Goal: Task Accomplishment & Management: Manage account settings

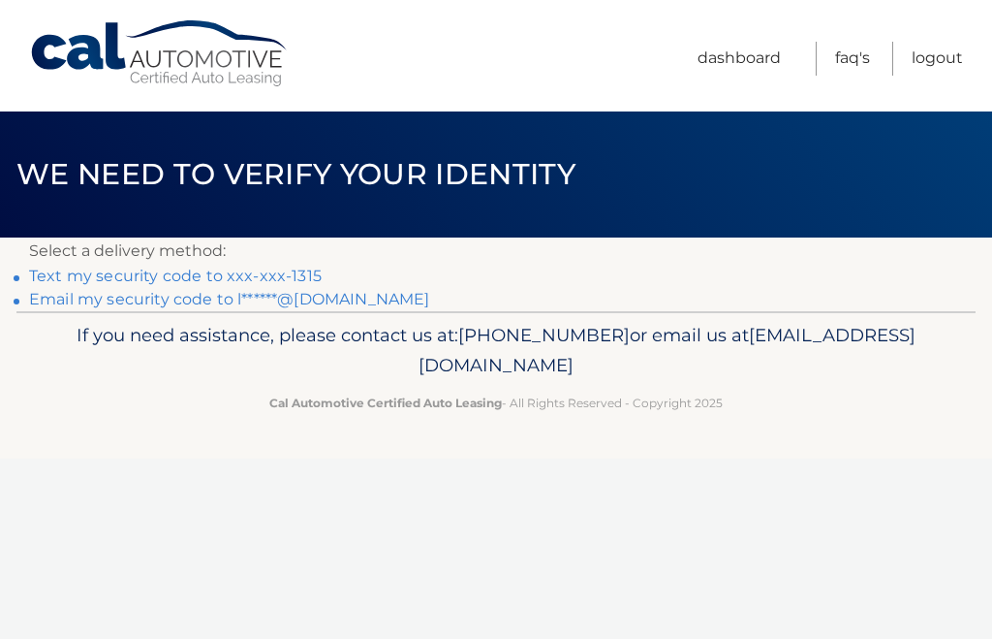
click at [305, 270] on link "Text my security code to xxx-xxx-1315" at bounding box center [175, 276] width 293 height 18
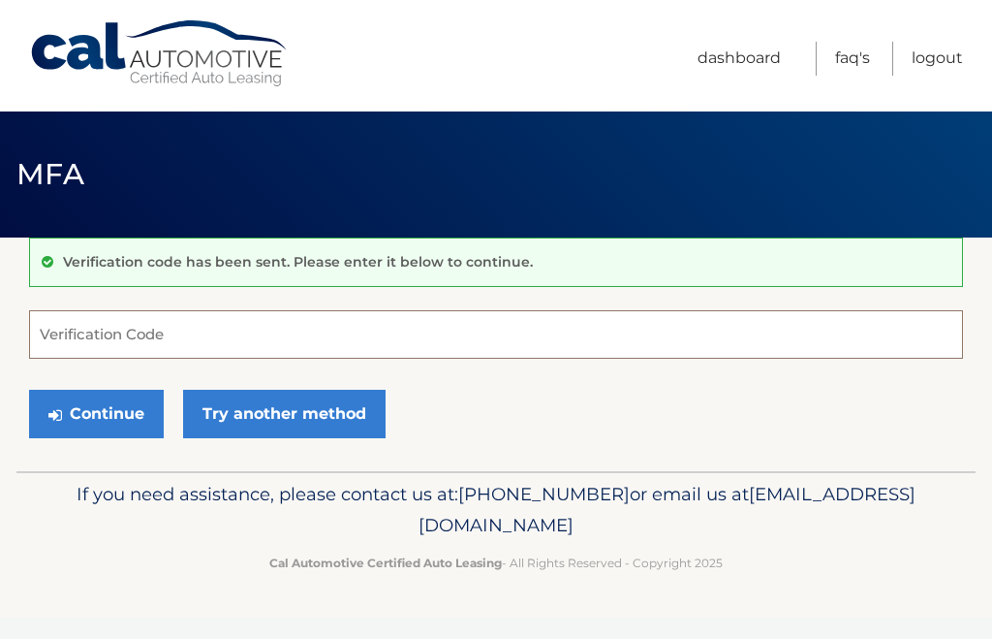
click at [248, 331] on input "Verification Code" at bounding box center [496, 334] width 934 height 48
click at [194, 343] on input "Verification Code" at bounding box center [496, 334] width 934 height 48
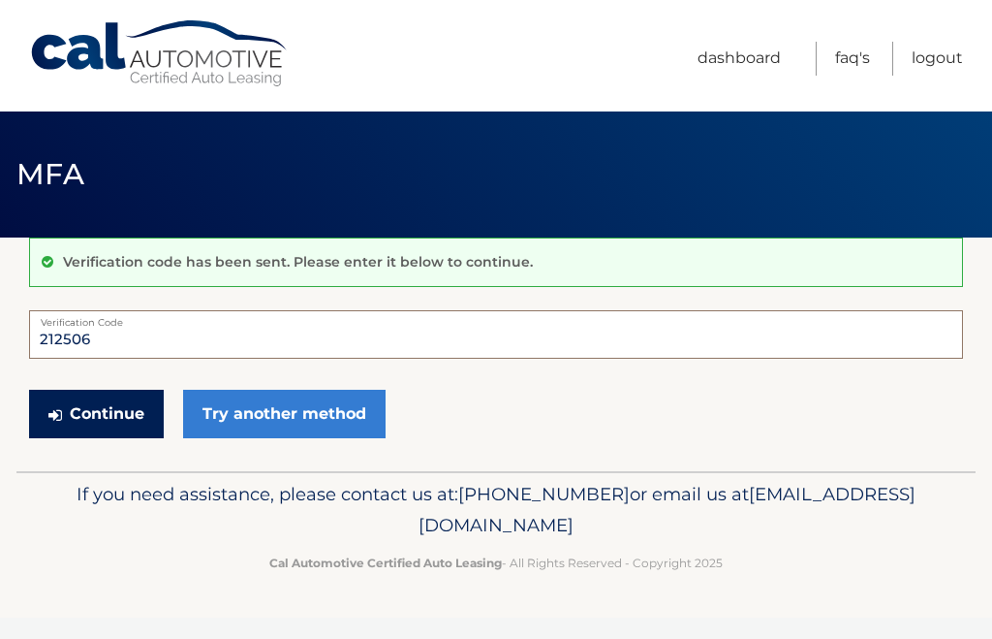
type input "212506"
click at [112, 418] on button "Continue" at bounding box center [96, 414] width 135 height 48
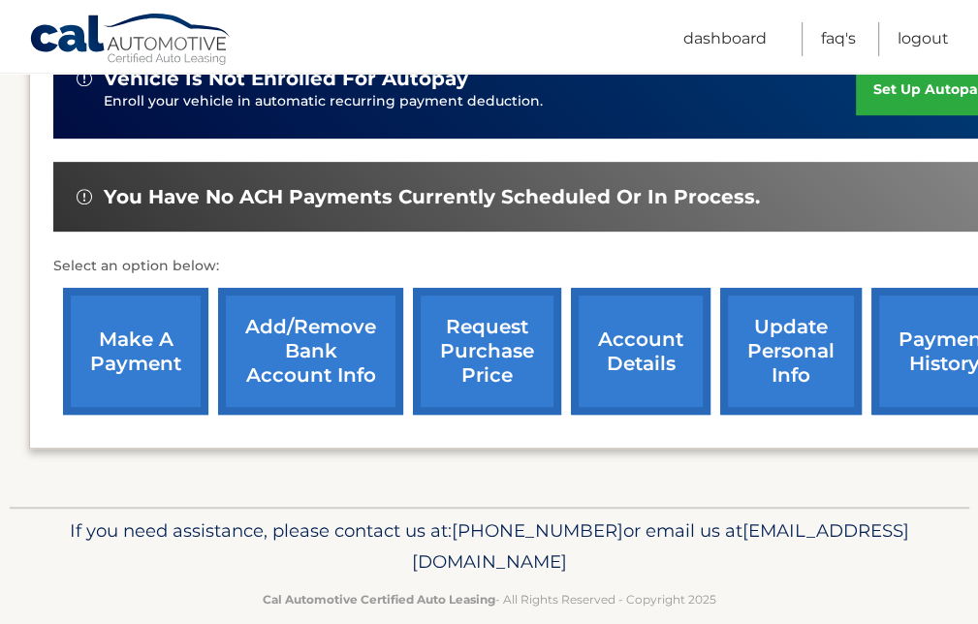
scroll to position [354, 0]
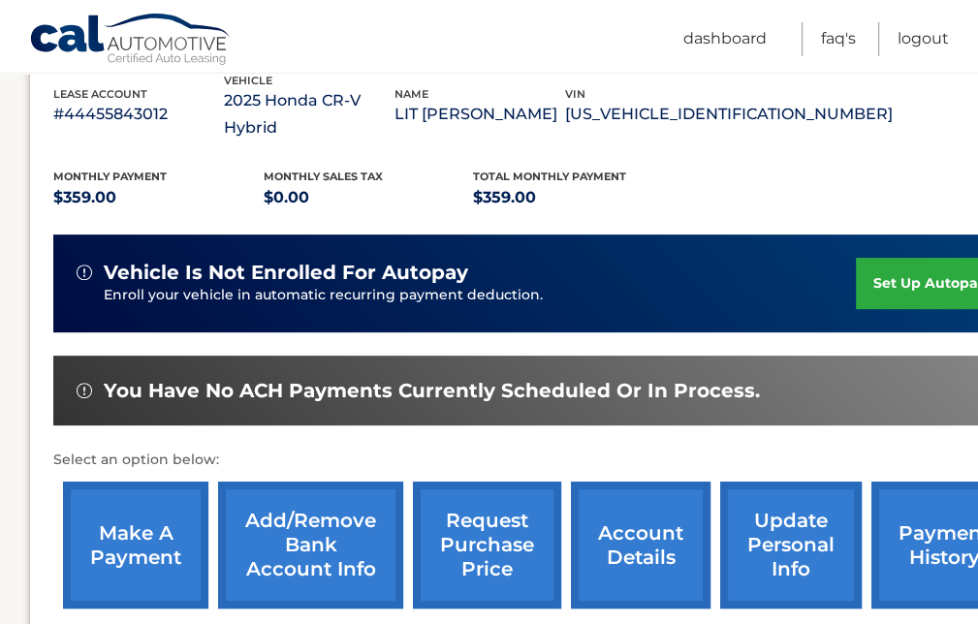
click at [127, 507] on link "make a payment" at bounding box center [135, 545] width 145 height 127
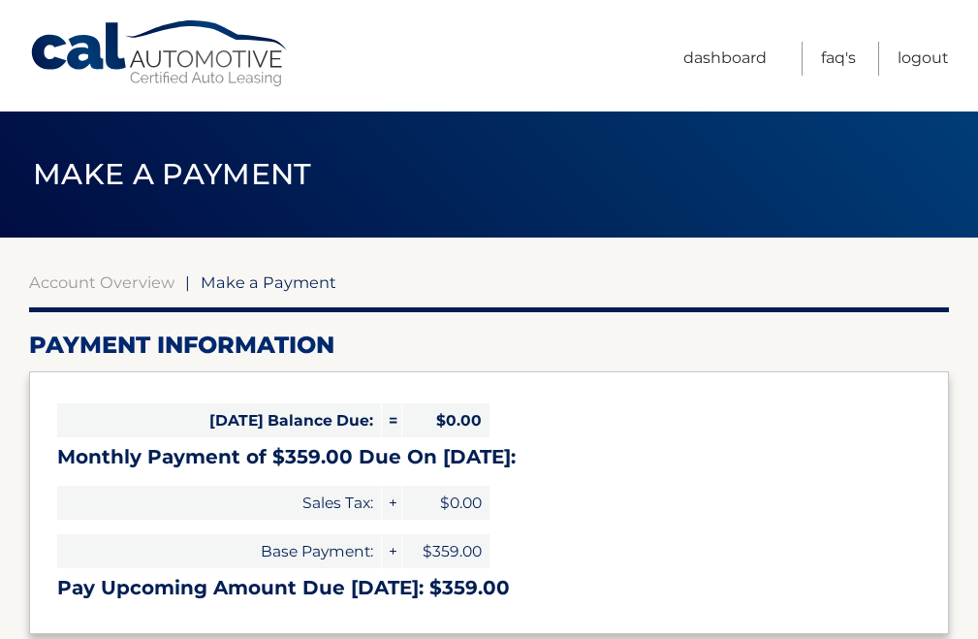
select select "NDZmYTI2OTYtMjhmNC00OTdjLTg0YjEtM2YwYzM1NTEwMmI5"
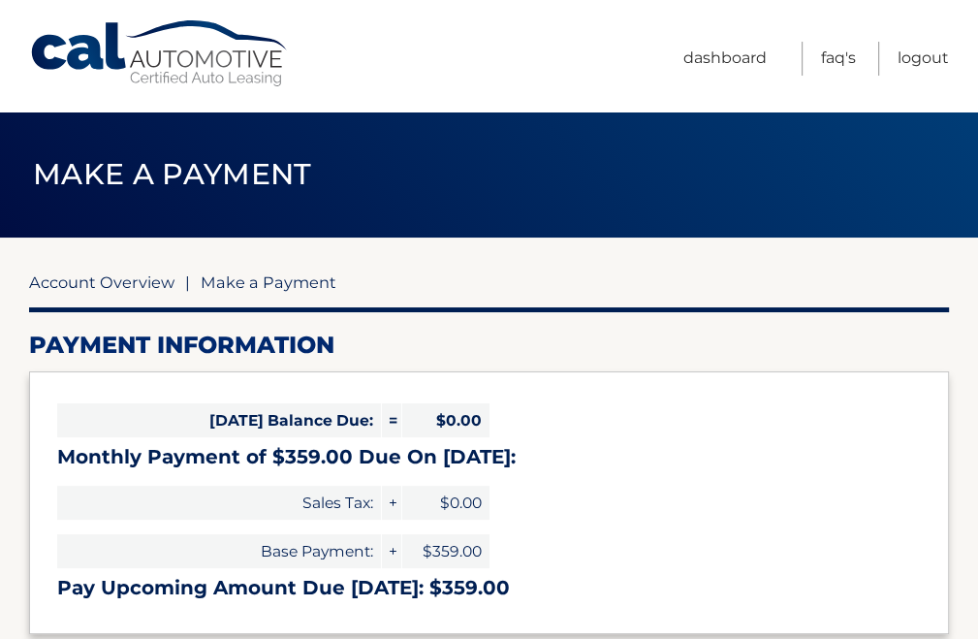
click at [101, 282] on link "Account Overview" at bounding box center [101, 281] width 145 height 19
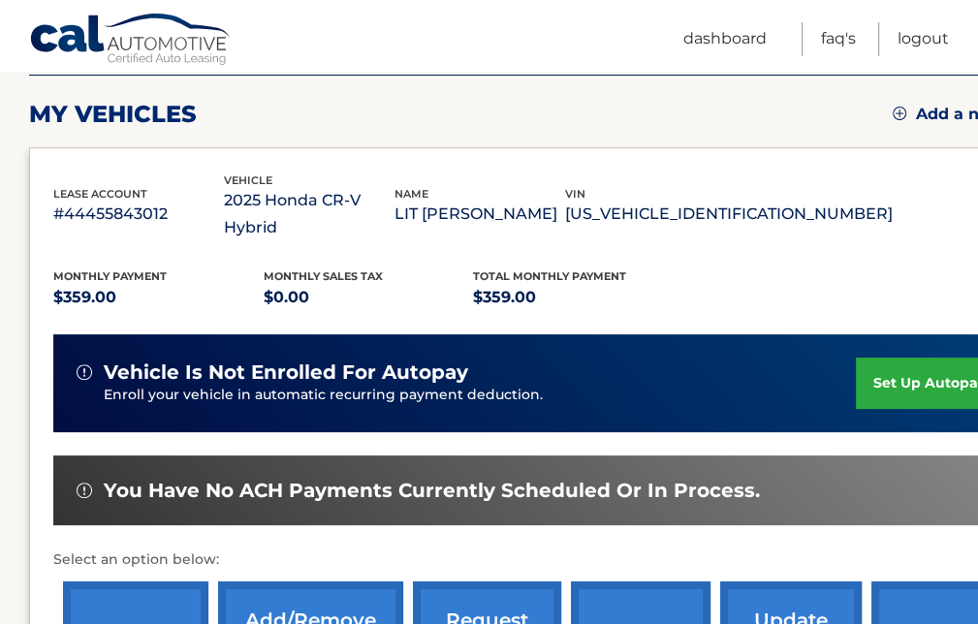
scroll to position [388, 0]
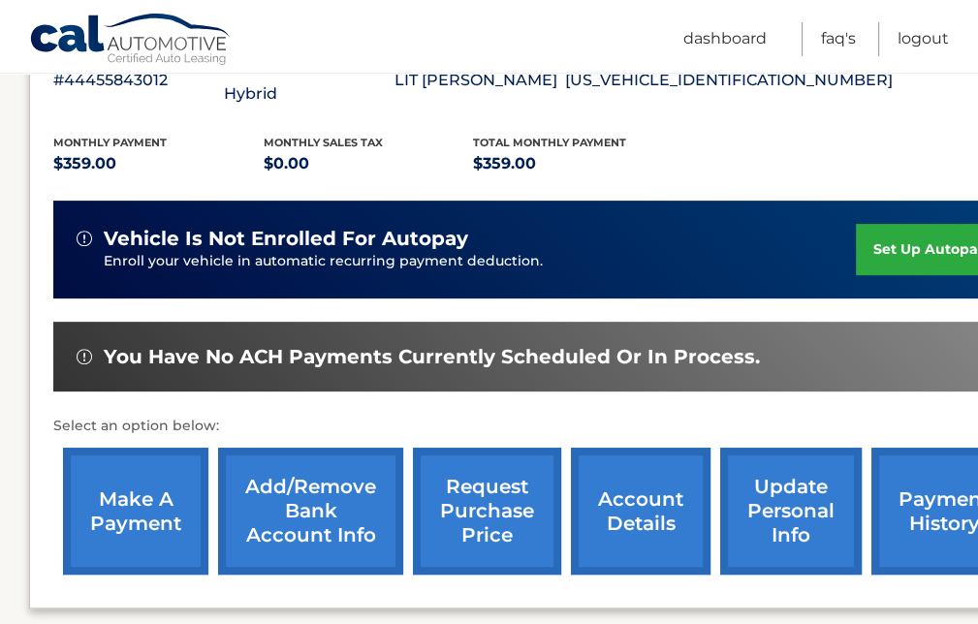
click at [903, 224] on link "set up autopay" at bounding box center [929, 249] width 147 height 51
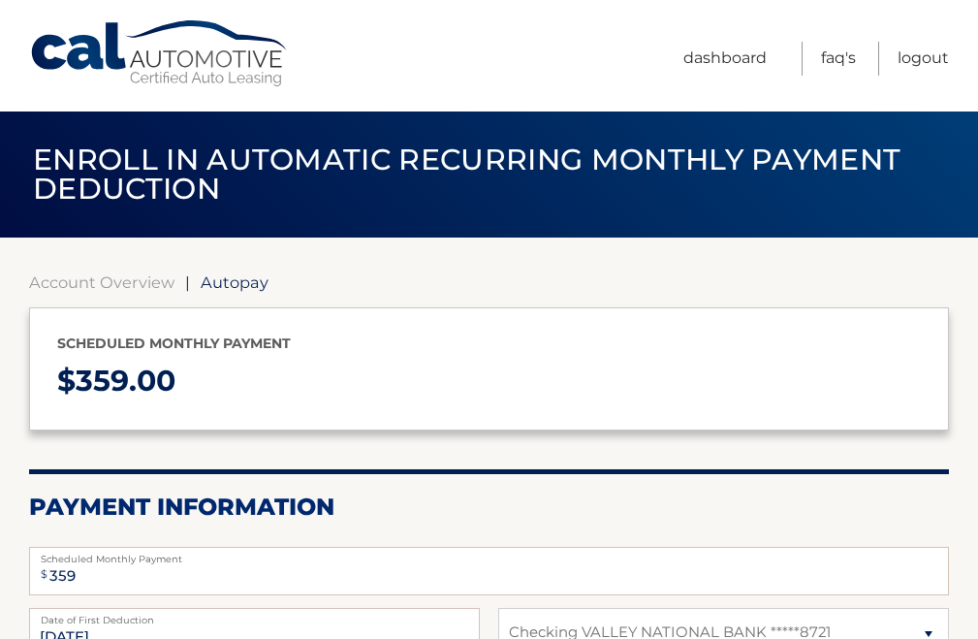
select select "NDZmYTI2OTYtMjhmNC00OTdjLTg0YjEtM2YwYzM1NTEwMmI5"
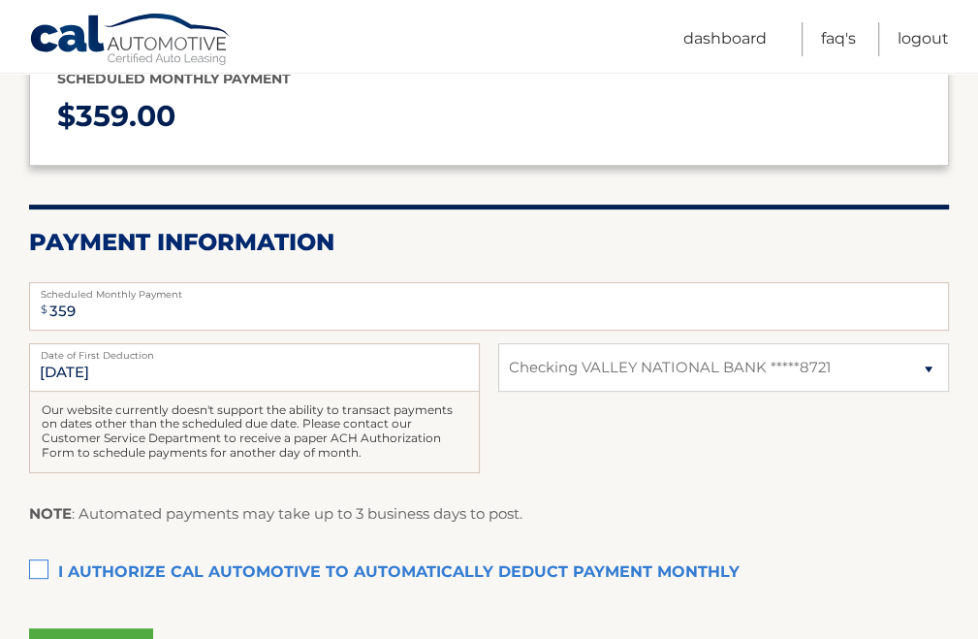
scroll to position [279, 0]
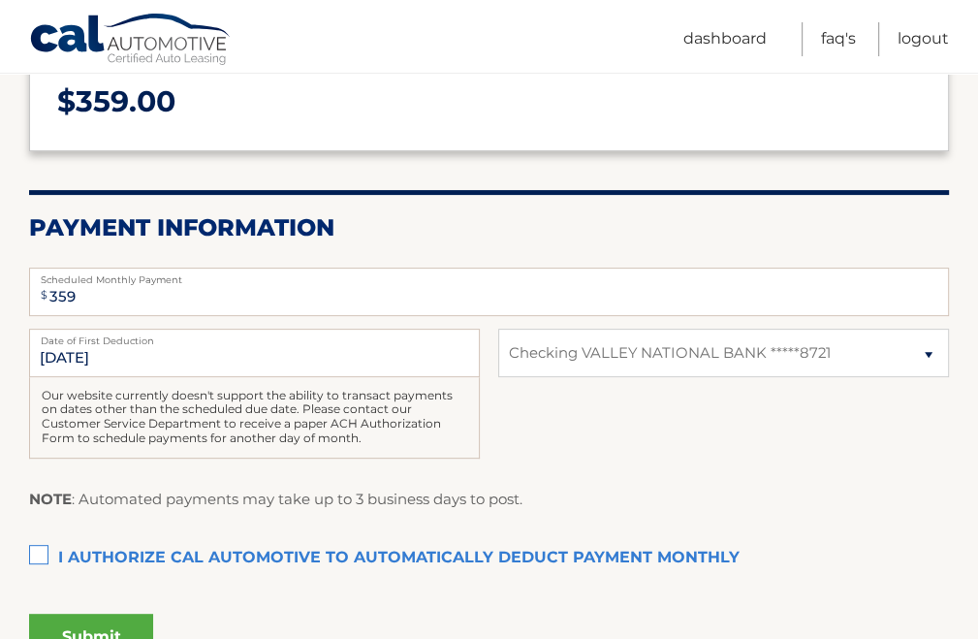
click at [35, 557] on label "I authorize cal automotive to automatically deduct payment monthly This checkbo…" at bounding box center [489, 558] width 920 height 39
click at [0, 0] on input "I authorize cal automotive to automatically deduct payment monthly This checkbo…" at bounding box center [0, 0] width 0 height 0
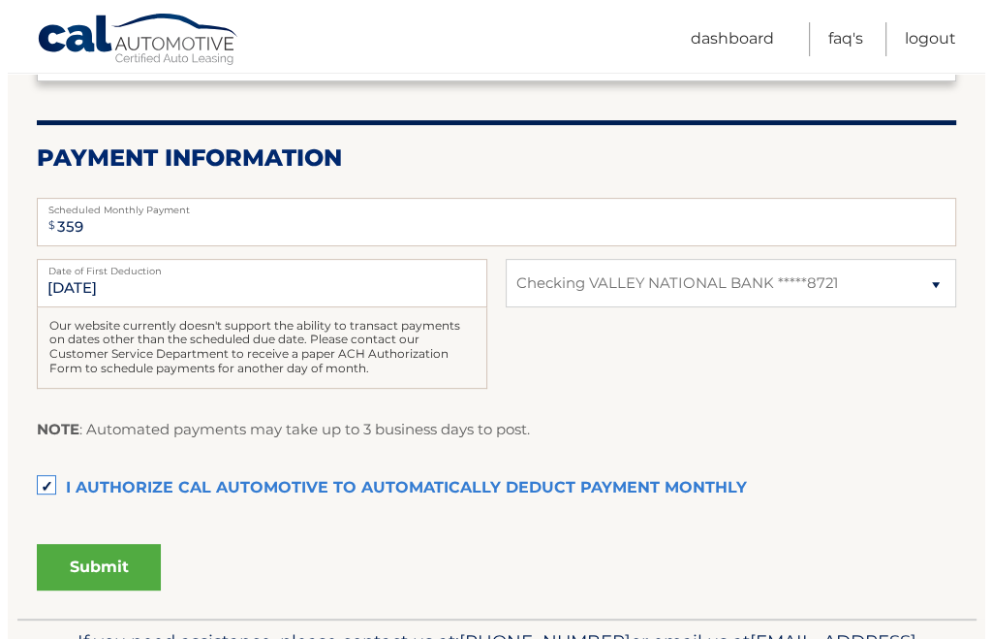
scroll to position [376, 0]
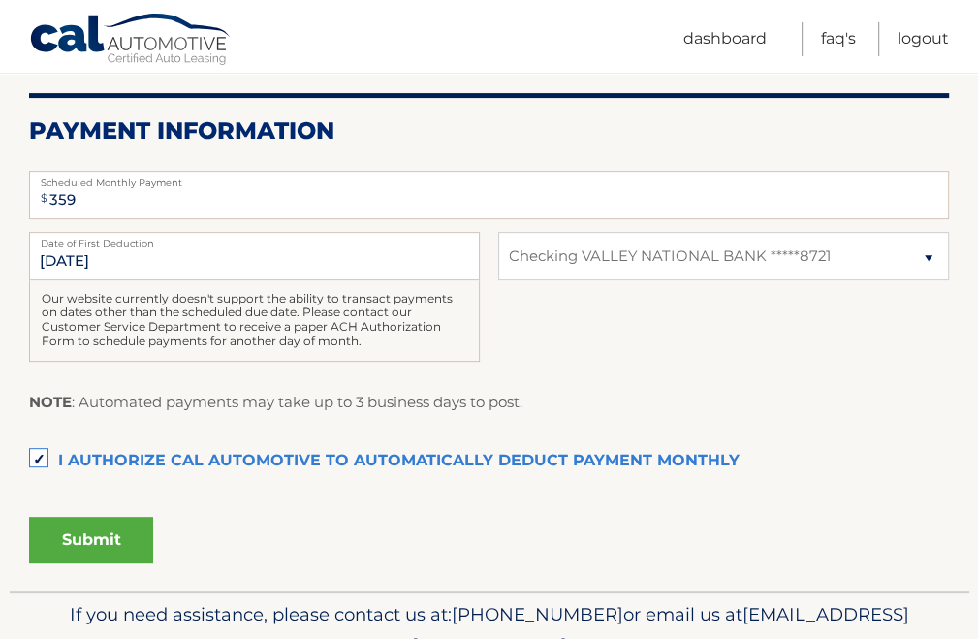
click at [127, 540] on button "Submit" at bounding box center [91, 540] width 124 height 47
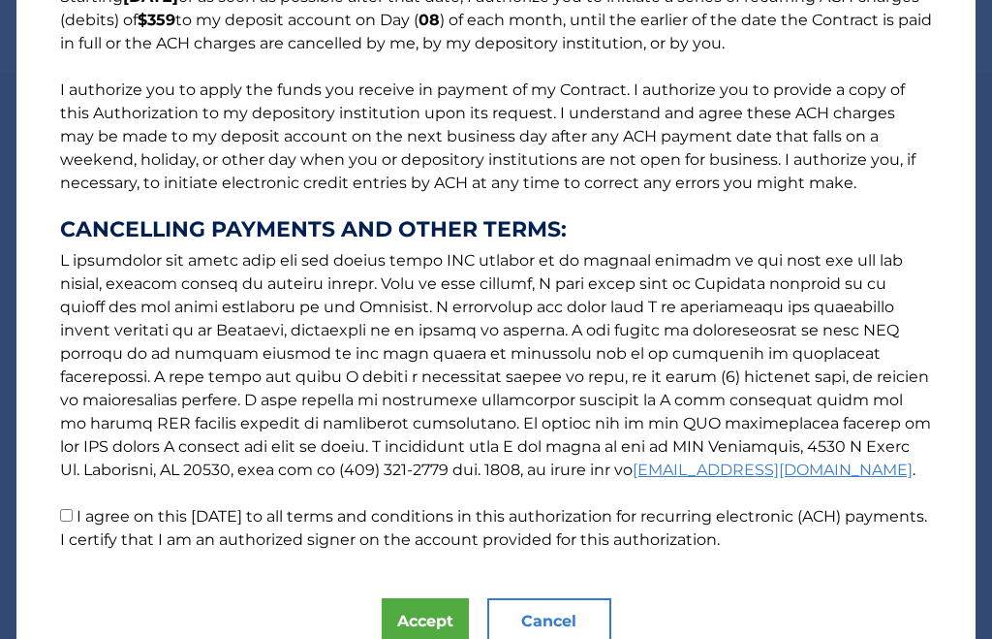
scroll to position [276, 0]
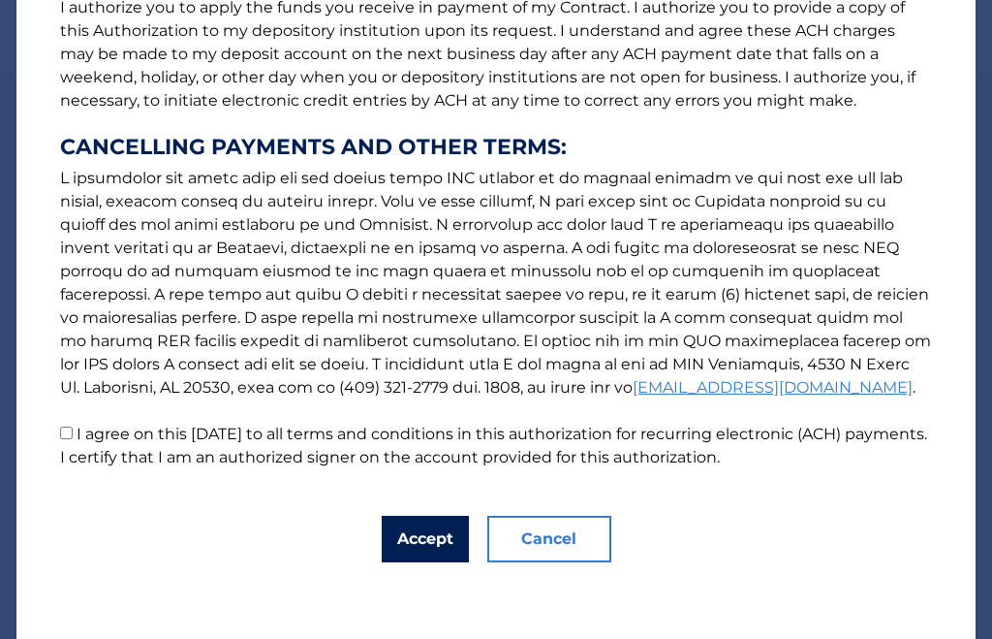
click at [404, 540] on button "Accept" at bounding box center [425, 539] width 87 height 47
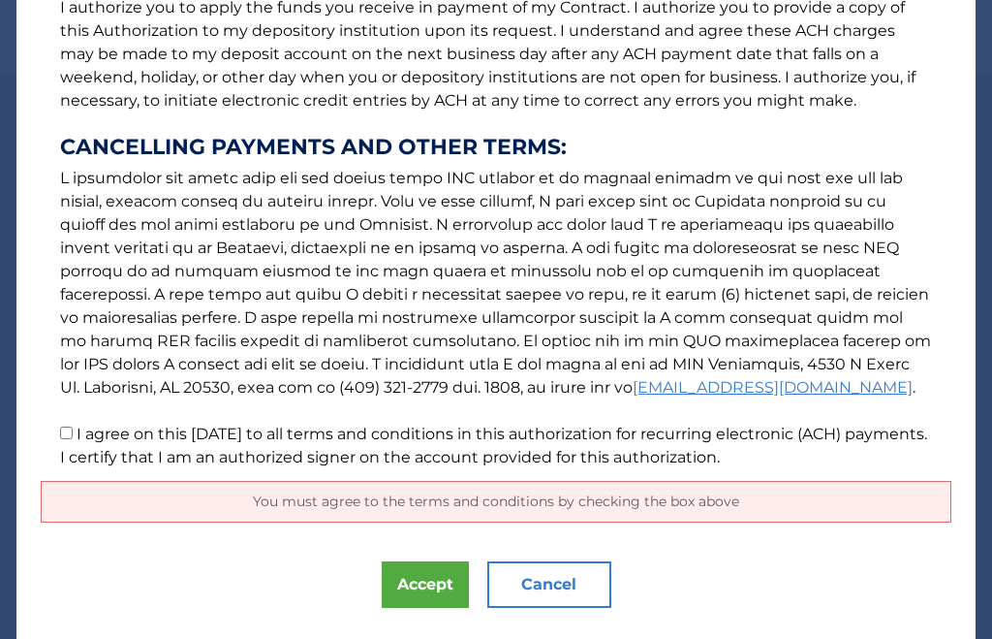
click at [60, 428] on input "I agree on this 09/25/2025 to all terms and conditions in this authorization fo…" at bounding box center [66, 432] width 13 height 13
checkbox input "true"
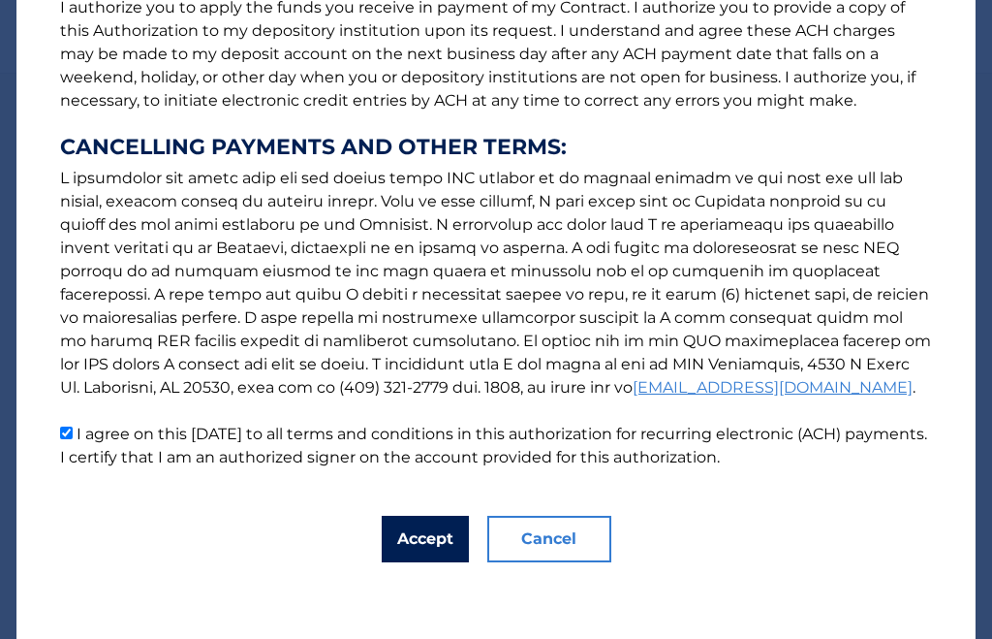
click at [402, 545] on button "Accept" at bounding box center [425, 539] width 87 height 47
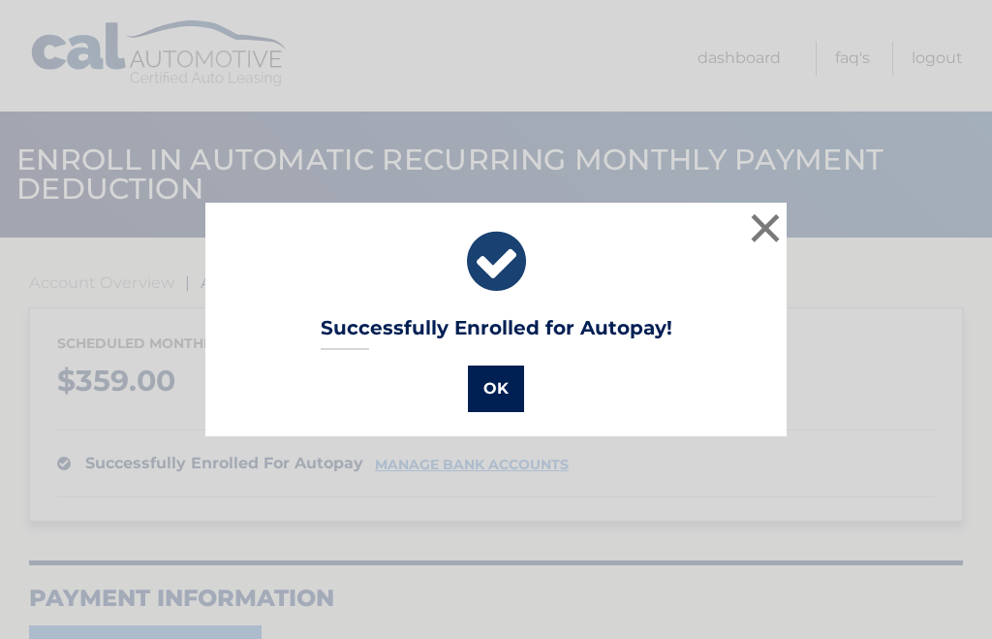
click at [500, 382] on button "OK" at bounding box center [496, 388] width 56 height 47
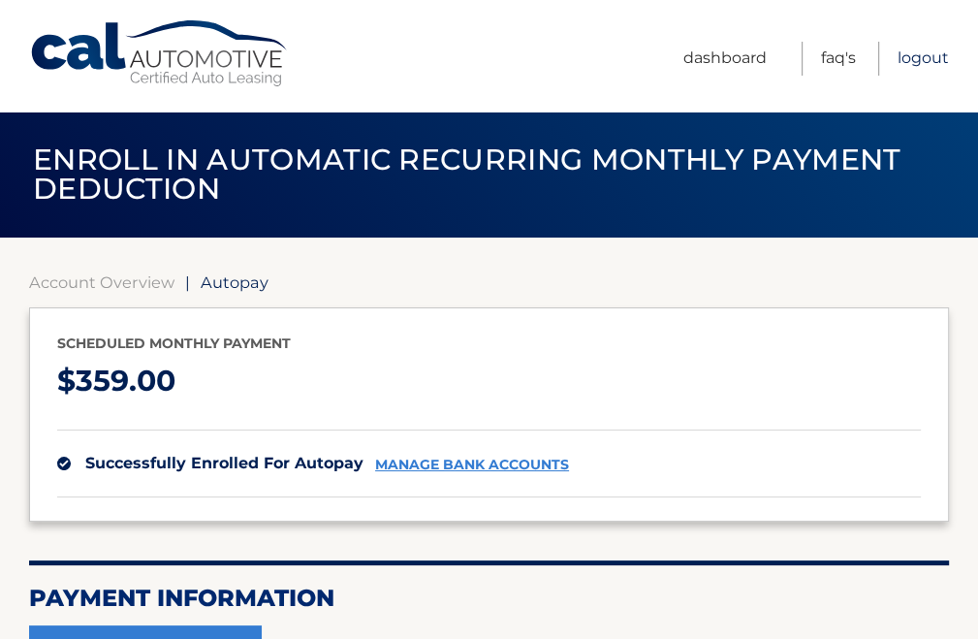
click at [934, 54] on link "Logout" at bounding box center [923, 59] width 51 height 34
